Goal: Transaction & Acquisition: Purchase product/service

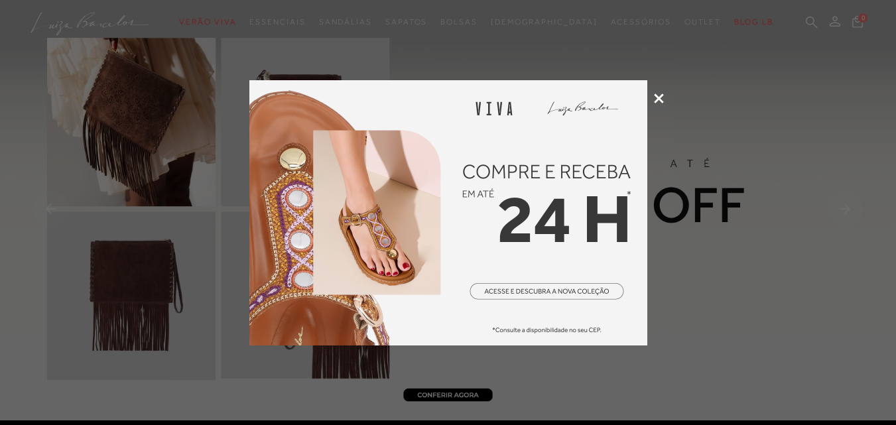
click at [658, 99] on icon at bounding box center [659, 98] width 10 height 10
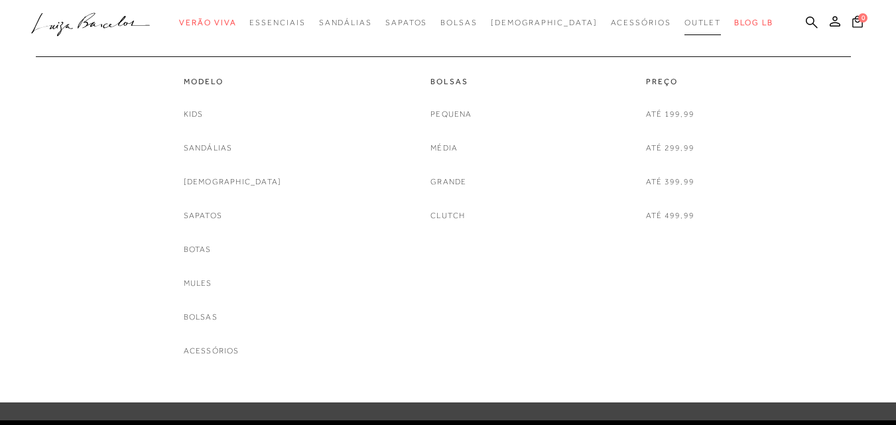
click at [684, 23] on span "Outlet" at bounding box center [702, 22] width 37 height 9
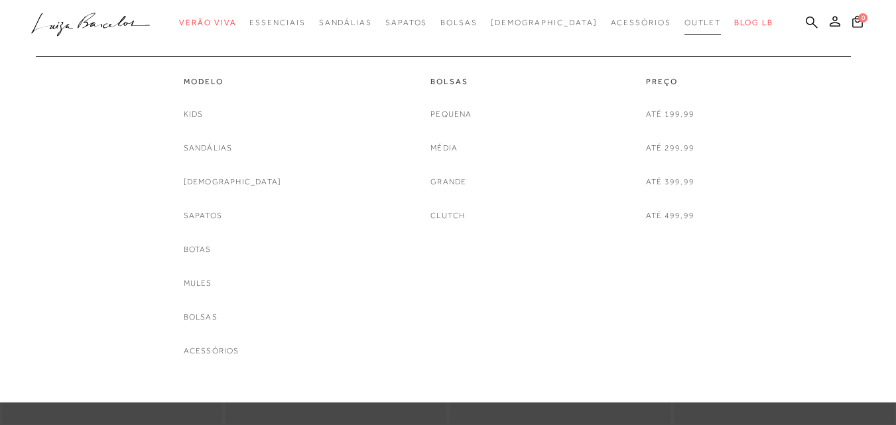
click at [684, 19] on span "Outlet" at bounding box center [702, 22] width 37 height 9
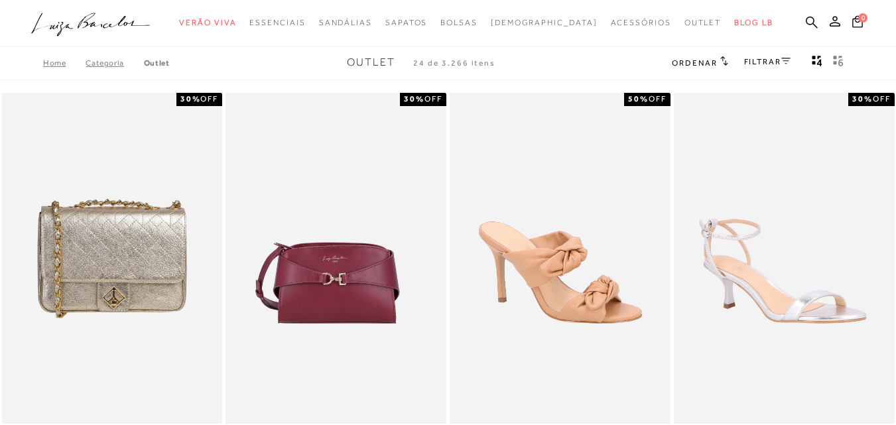
click at [711, 59] on span "Ordenar" at bounding box center [694, 62] width 45 height 9
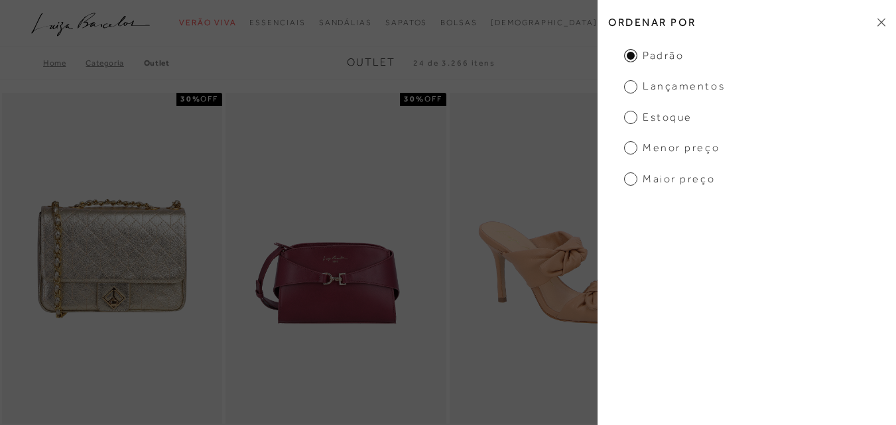
click at [670, 145] on span "Menor preço" at bounding box center [671, 148] width 95 height 15
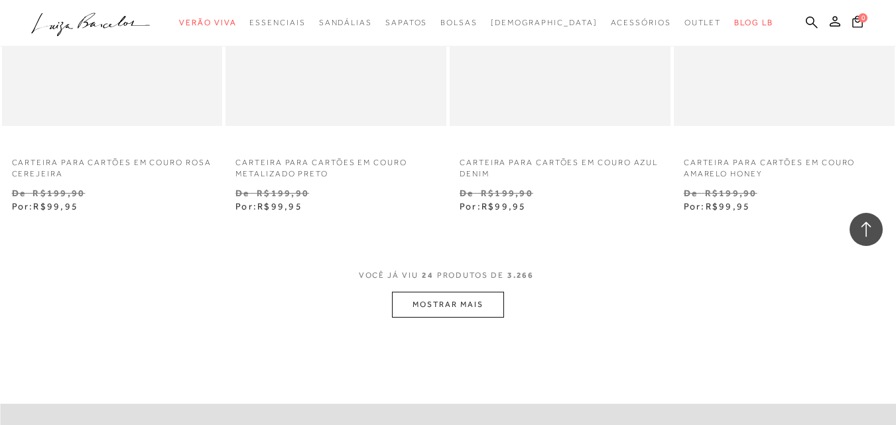
scroll to position [2519, 0]
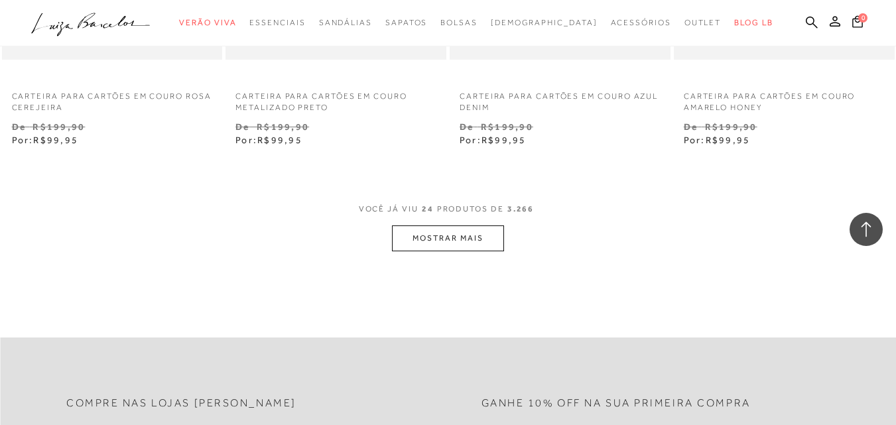
click at [441, 234] on button "MOSTRAR MAIS" at bounding box center [447, 238] width 111 height 26
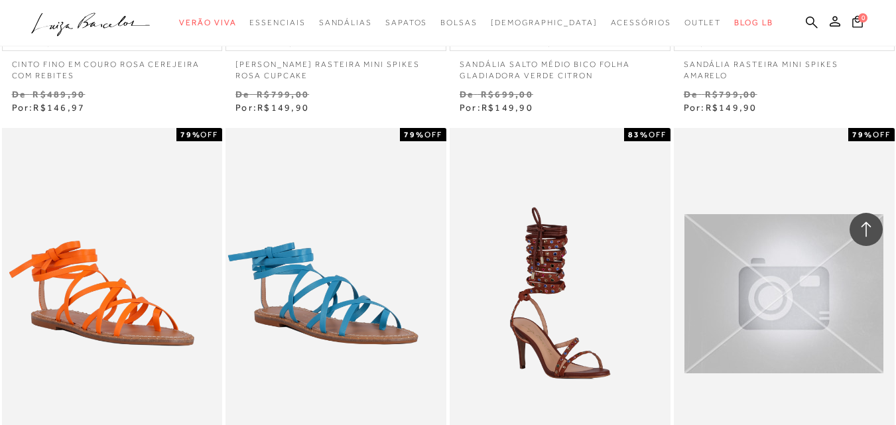
scroll to position [5038, 0]
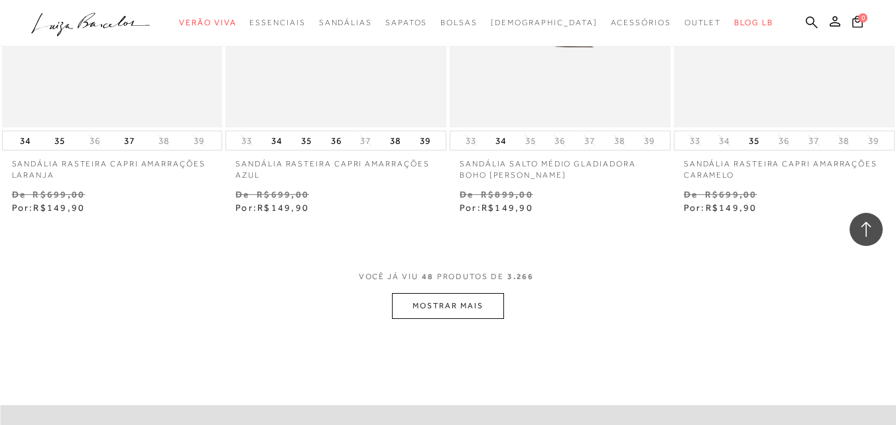
click at [447, 307] on button "MOSTRAR MAIS" at bounding box center [447, 306] width 111 height 26
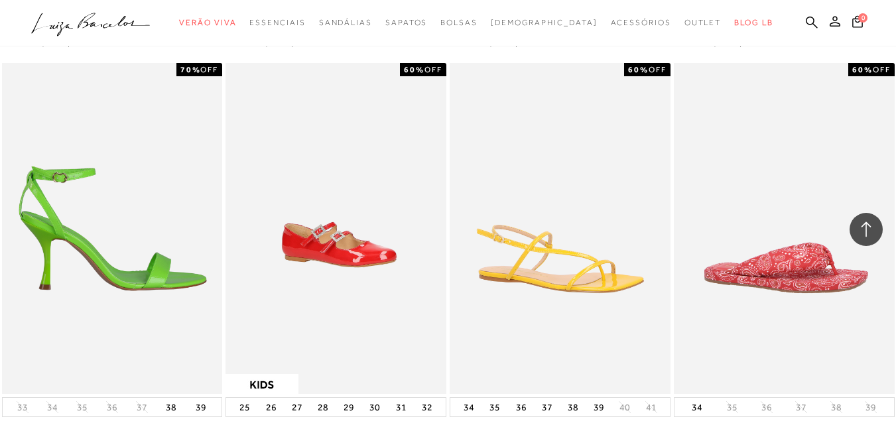
scroll to position [7689, 0]
